Goal: Find contact information: Obtain details needed to contact an individual or organization

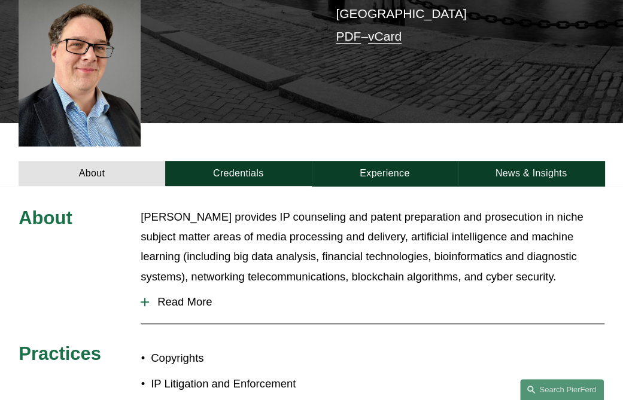
scroll to position [359, 0]
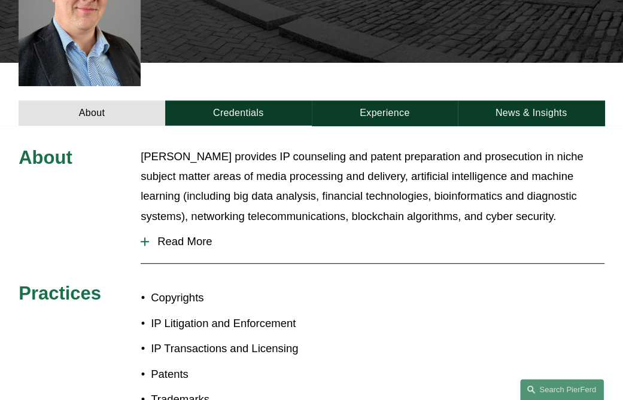
click at [184, 235] on span "Read More" at bounding box center [376, 241] width 455 height 13
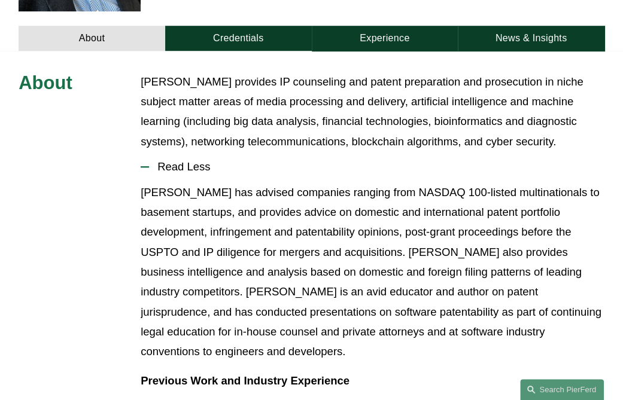
scroll to position [419, 0]
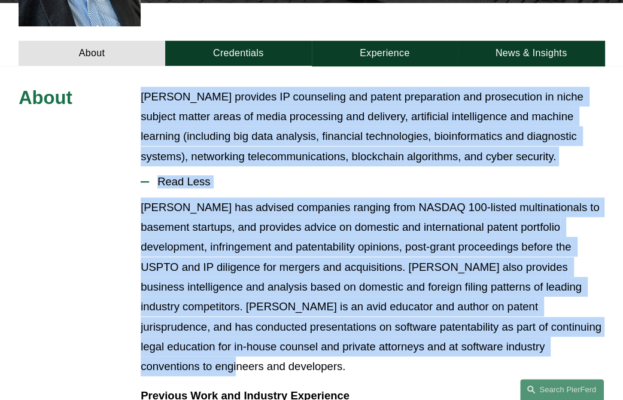
drag, startPoint x: 466, startPoint y: 329, endPoint x: 145, endPoint y: 81, distance: 405.5
drag, startPoint x: 145, startPoint y: 81, endPoint x: 159, endPoint y: 87, distance: 14.8
copy div "Daniel provides IP counseling and patent preparation and prosecution in niche s…"
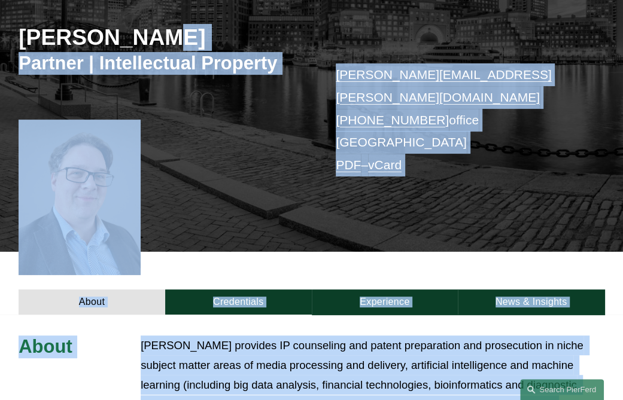
scroll to position [46, 0]
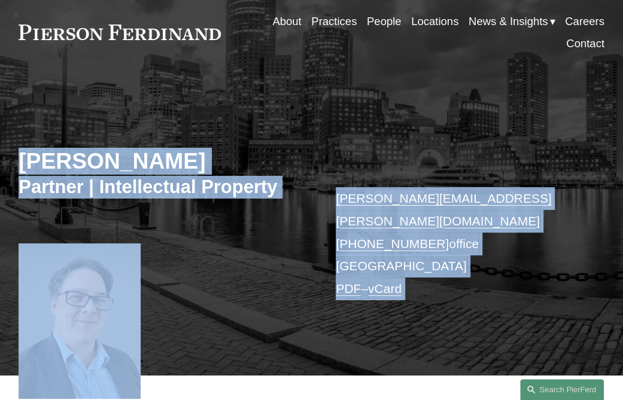
drag, startPoint x: 186, startPoint y: 321, endPoint x: 15, endPoint y: 160, distance: 234.6
drag, startPoint x: 15, startPoint y: 160, endPoint x: 52, endPoint y: 168, distance: 37.9
copy article "Daniel Rose Partner | Intellectual Property daniel.rose@pierferd.com +1.617.807…"
